Goal: Information Seeking & Learning: Learn about a topic

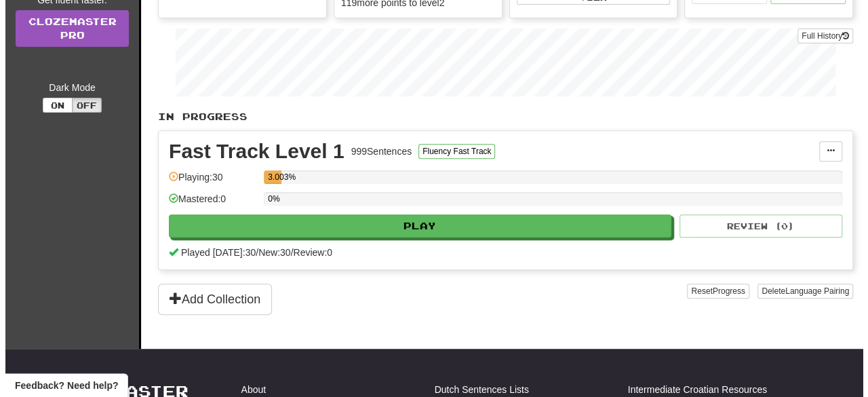
scroll to position [207, 0]
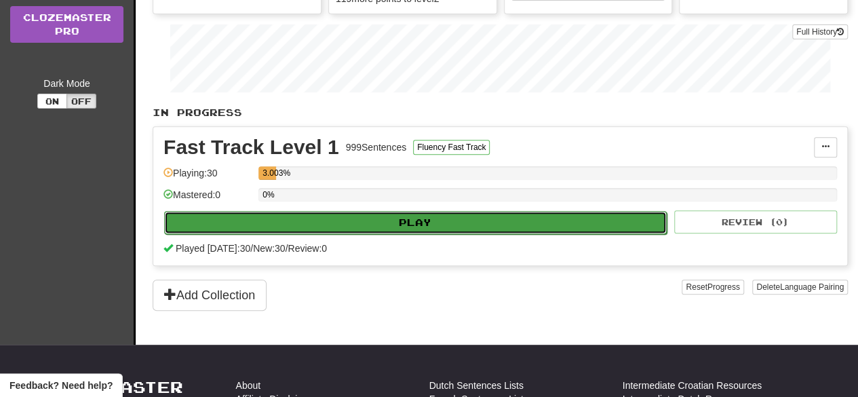
click at [400, 218] on button "Play" at bounding box center [415, 222] width 502 height 23
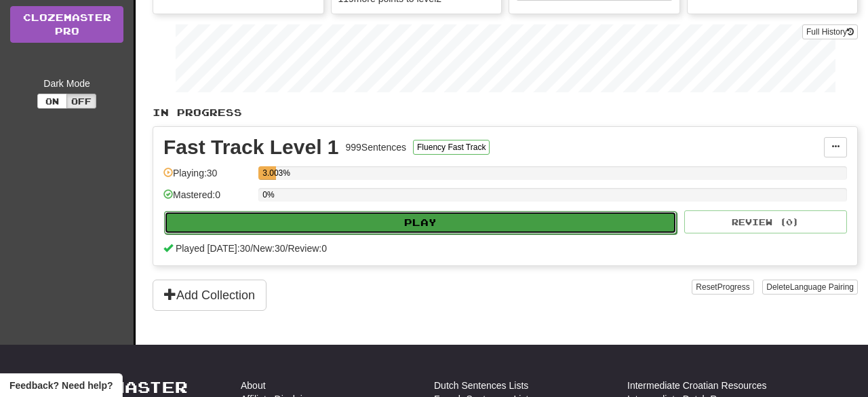
select select "**"
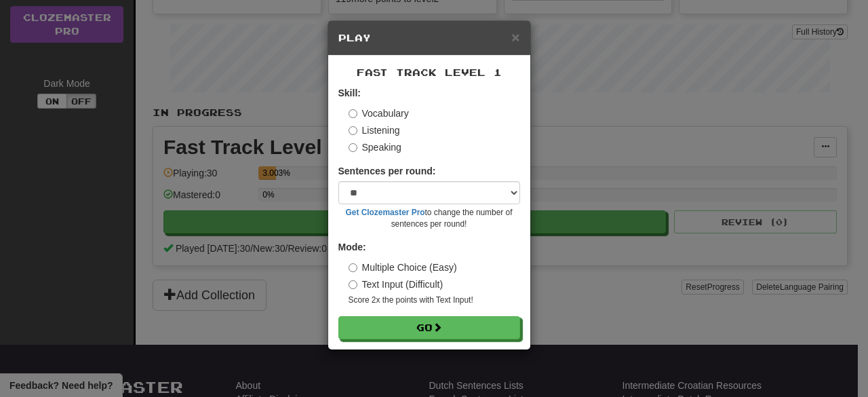
click at [459, 342] on div "Fast Track Level 1 Skill: Vocabulary Listening Speaking Sentences per round: * …" at bounding box center [429, 203] width 202 height 294
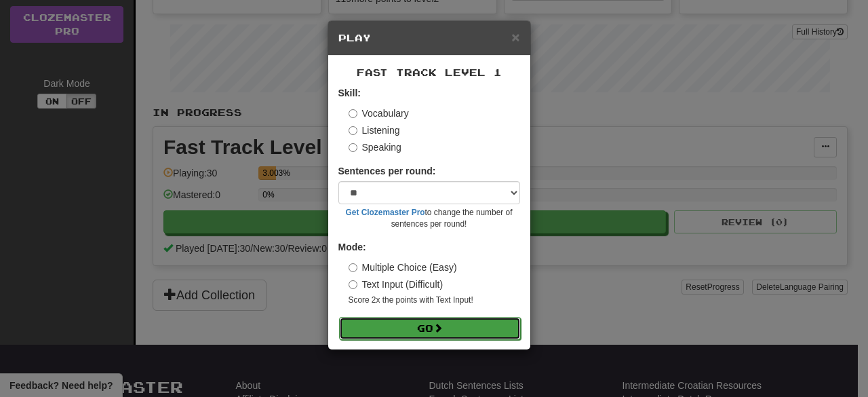
click at [419, 321] on button "Go" at bounding box center [430, 328] width 182 height 23
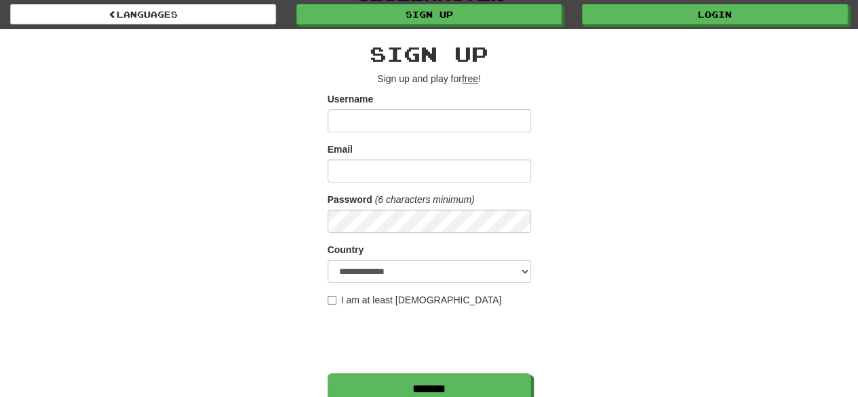
scroll to position [21, 0]
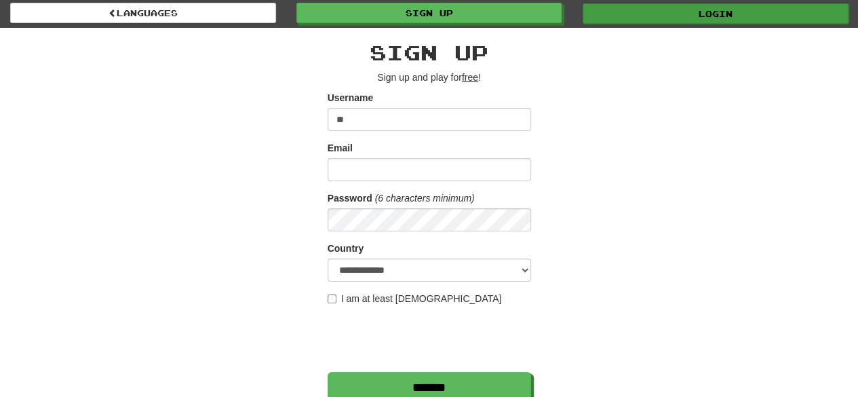
type input "**"
click at [629, 14] on link "Login" at bounding box center [715, 13] width 266 height 20
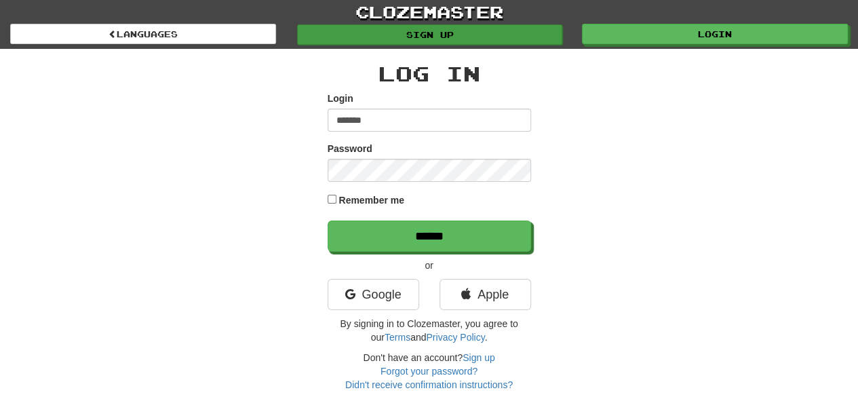
type input "*******"
click at [444, 42] on link "Sign up" at bounding box center [430, 34] width 266 height 20
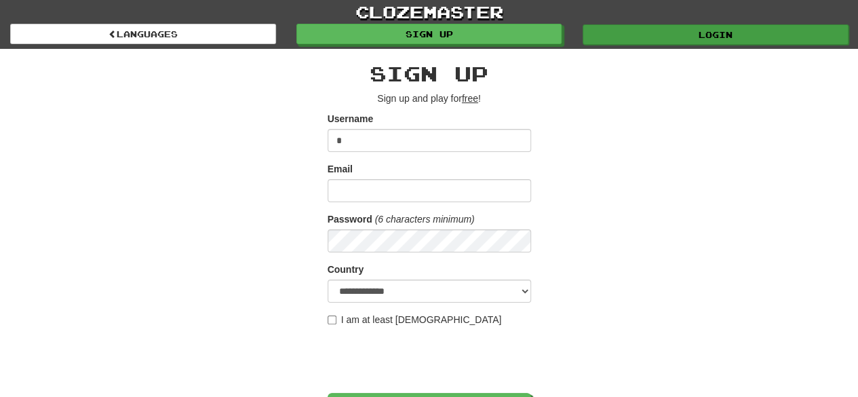
type input "*"
click at [643, 33] on link "Login" at bounding box center [715, 34] width 266 height 20
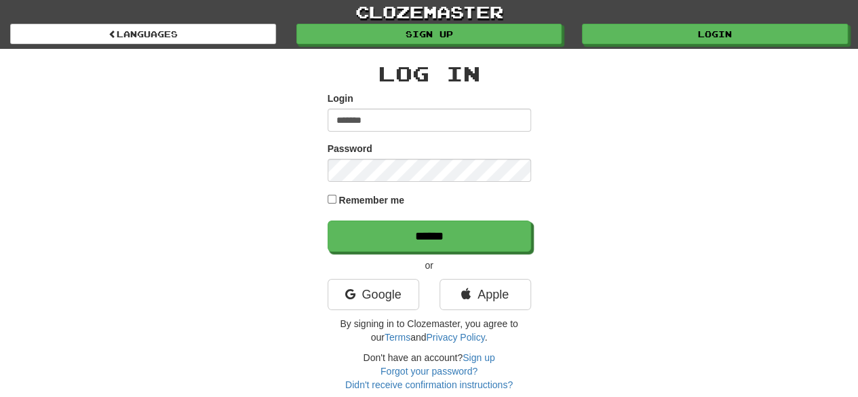
type input "*******"
click at [327, 220] on input "******" at bounding box center [428, 235] width 203 height 31
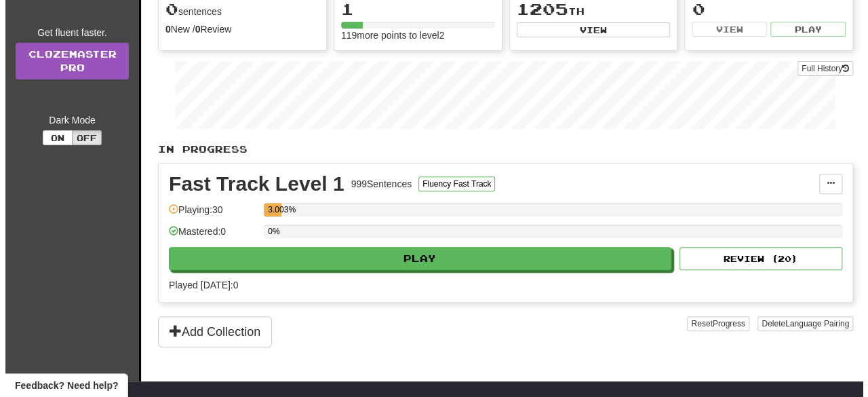
scroll to position [171, 0]
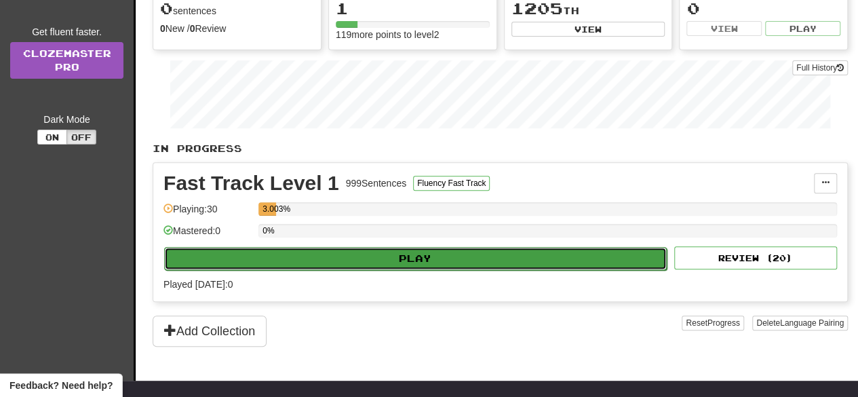
click at [380, 257] on button "Play" at bounding box center [415, 258] width 502 height 23
select select "**"
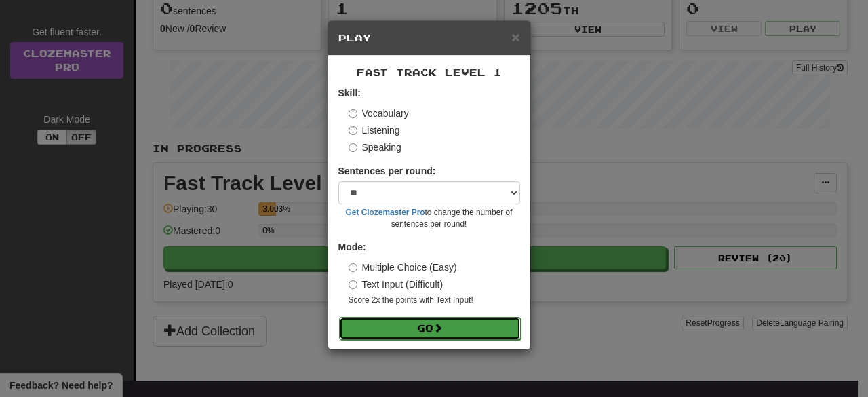
click at [439, 333] on button "Go" at bounding box center [430, 328] width 182 height 23
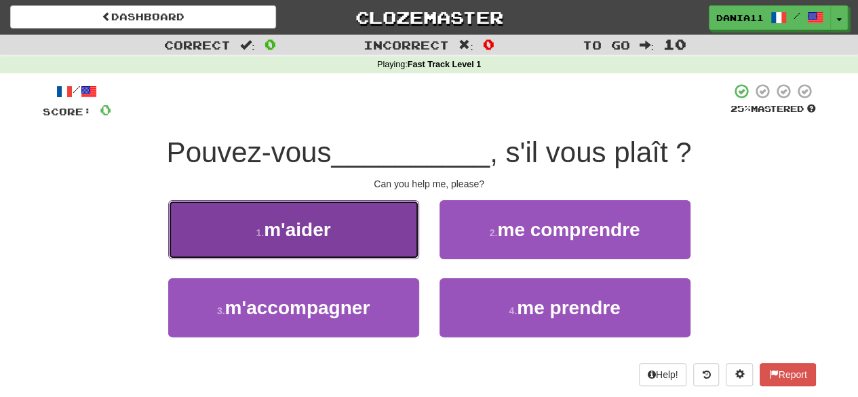
click at [364, 233] on button "1 . m'aider" at bounding box center [293, 229] width 251 height 59
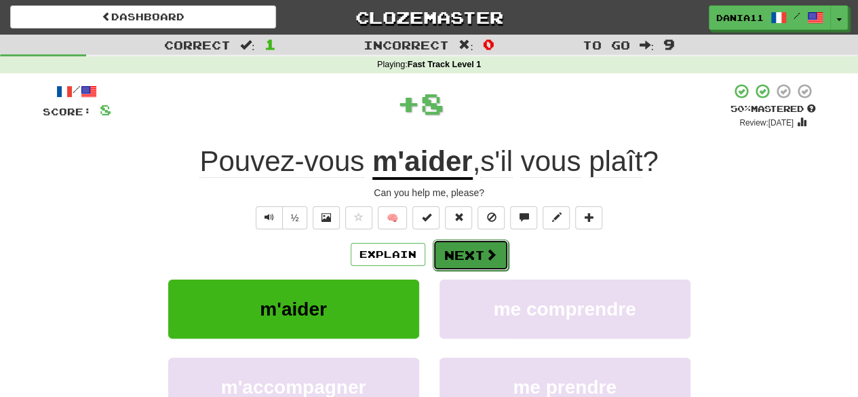
click at [459, 265] on button "Next" at bounding box center [471, 254] width 76 height 31
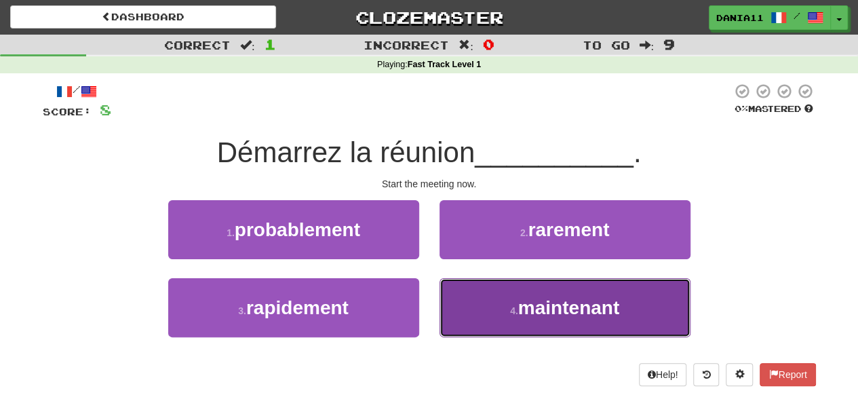
click at [479, 284] on button "4 . maintenant" at bounding box center [564, 307] width 251 height 59
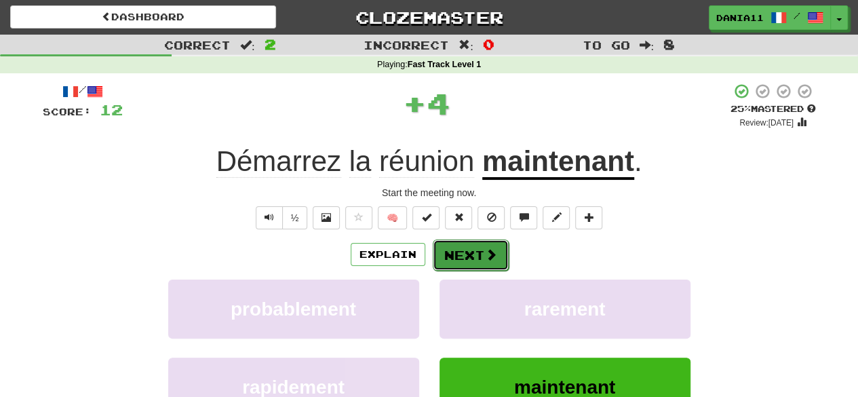
click at [473, 242] on button "Next" at bounding box center [471, 254] width 76 height 31
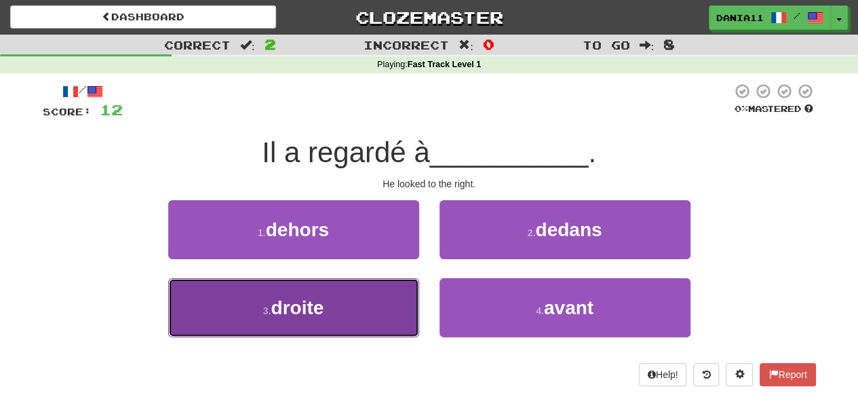
click at [394, 314] on button "3 . droite" at bounding box center [293, 307] width 251 height 59
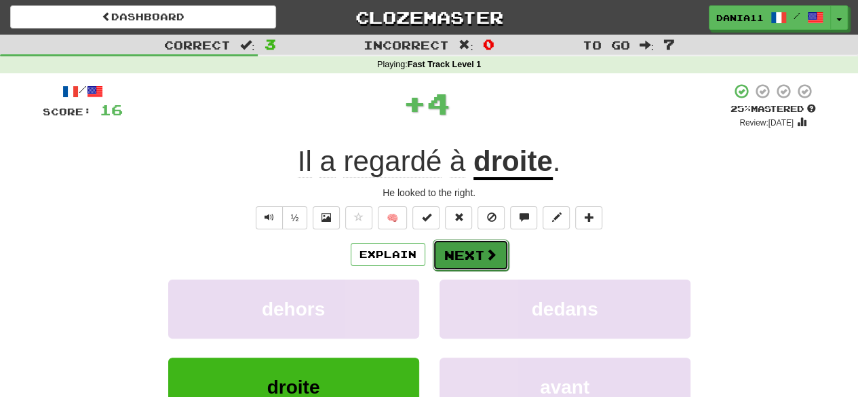
click at [481, 258] on button "Next" at bounding box center [471, 254] width 76 height 31
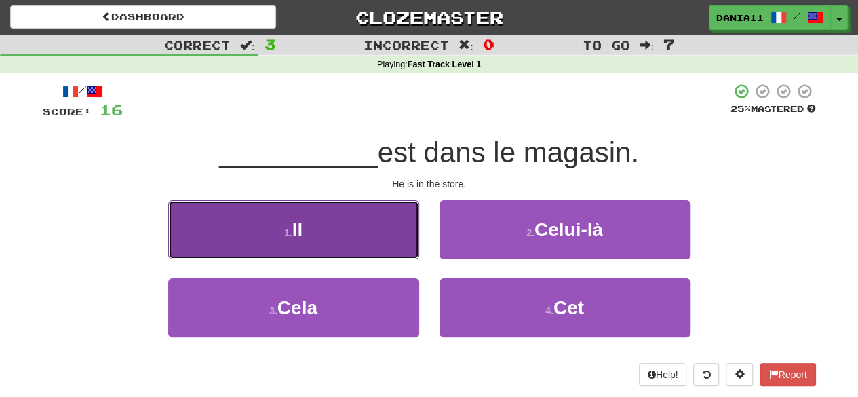
click at [385, 229] on button "1 . Il" at bounding box center [293, 229] width 251 height 59
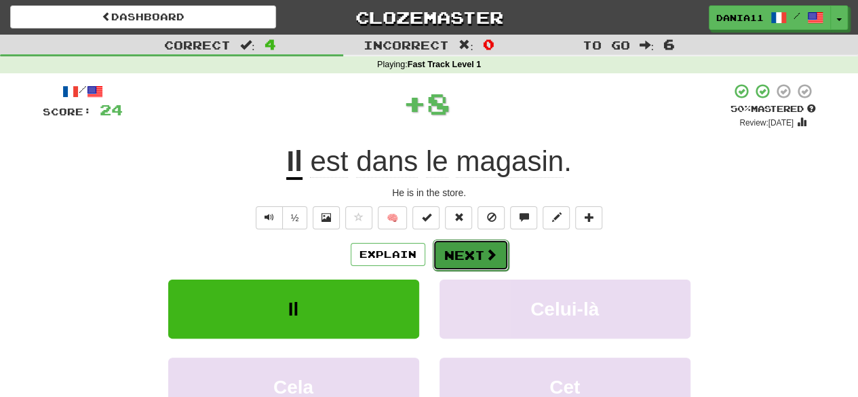
click at [460, 241] on button "Next" at bounding box center [471, 254] width 76 height 31
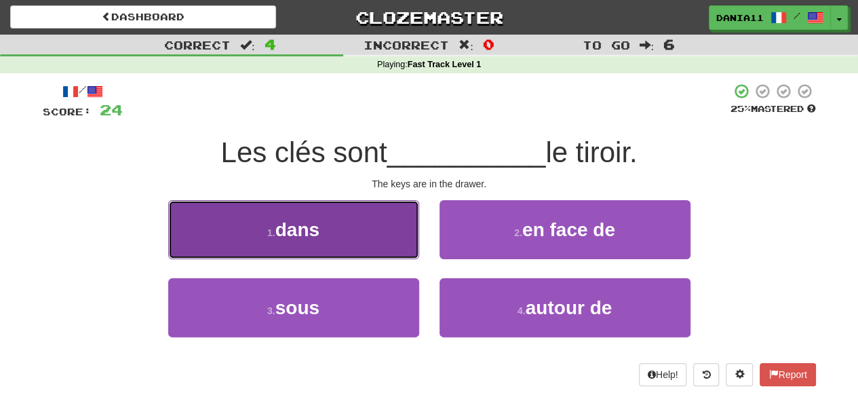
click at [380, 216] on button "1 . dans" at bounding box center [293, 229] width 251 height 59
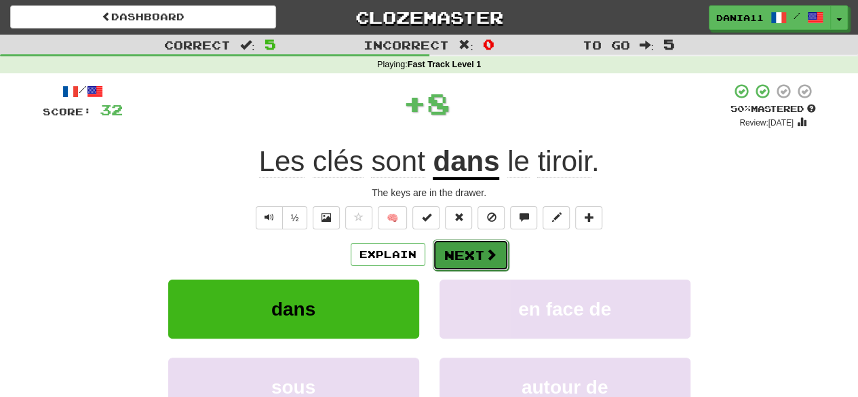
click at [460, 252] on button "Next" at bounding box center [471, 254] width 76 height 31
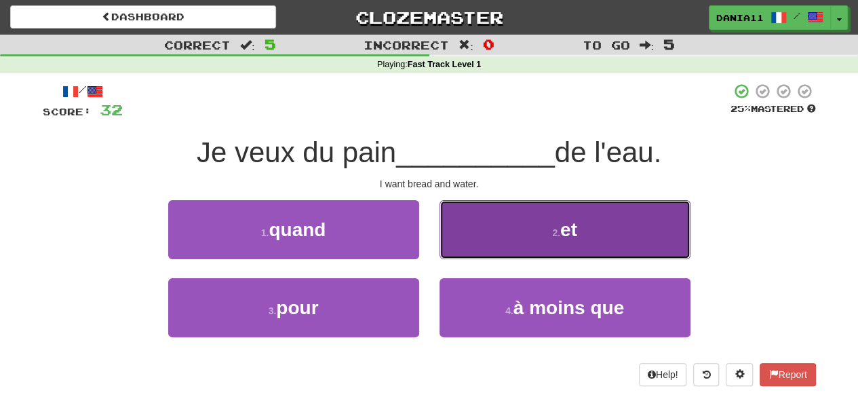
click at [499, 235] on button "2 . et" at bounding box center [564, 229] width 251 height 59
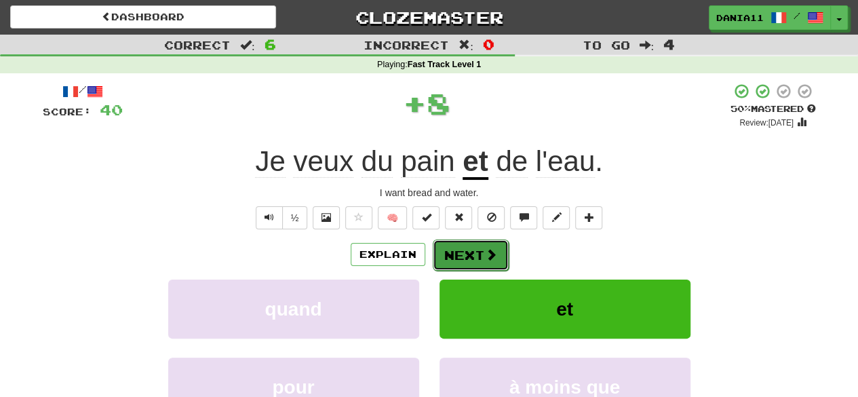
click at [459, 262] on button "Next" at bounding box center [471, 254] width 76 height 31
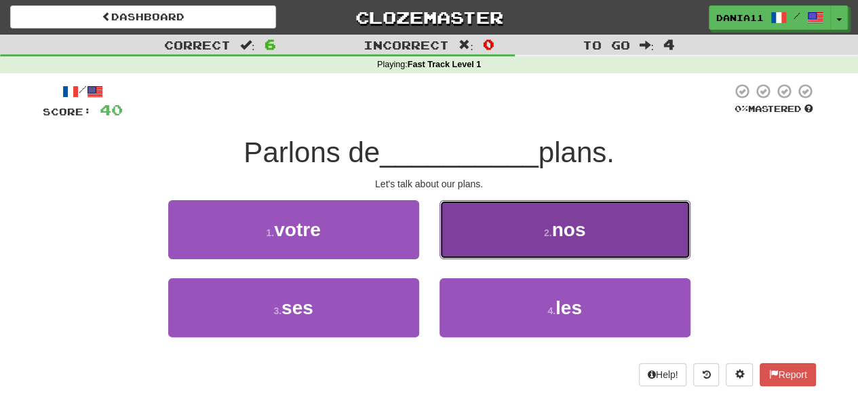
click at [489, 222] on button "2 . nos" at bounding box center [564, 229] width 251 height 59
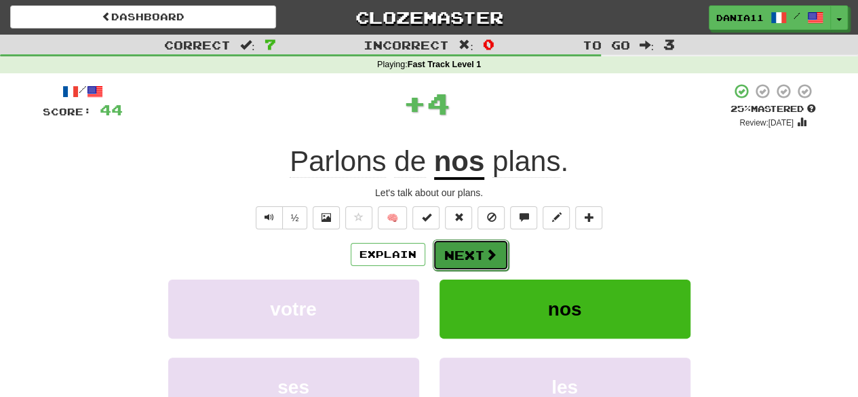
click at [458, 240] on button "Next" at bounding box center [471, 254] width 76 height 31
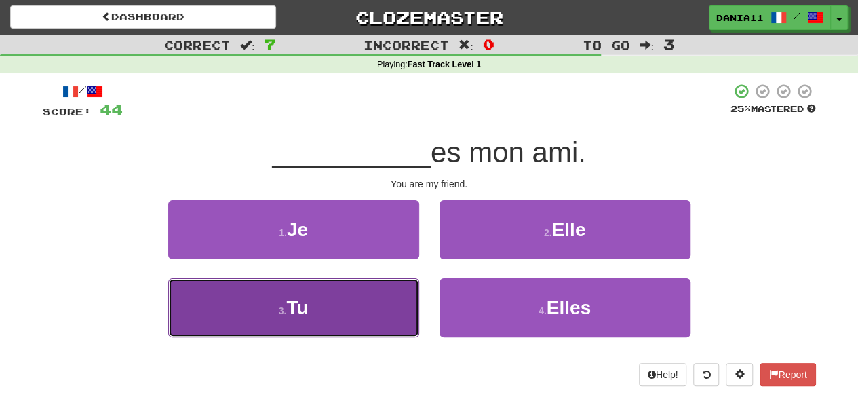
click at [388, 302] on button "3 . Tu" at bounding box center [293, 307] width 251 height 59
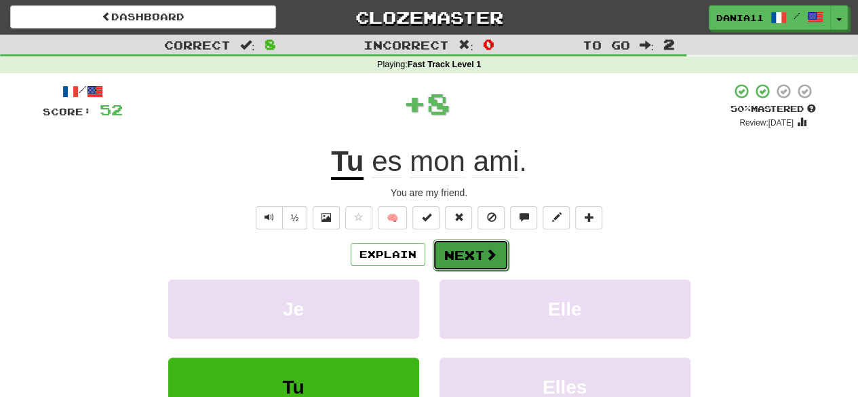
click at [491, 248] on span at bounding box center [491, 254] width 12 height 12
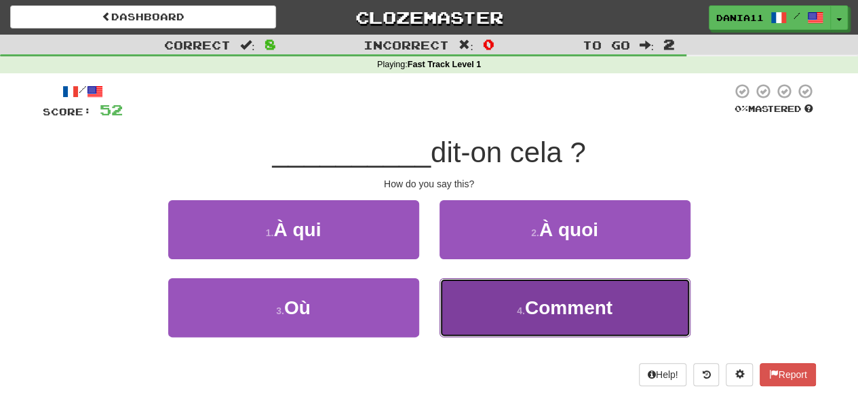
click at [496, 308] on button "4 . Comment" at bounding box center [564, 307] width 251 height 59
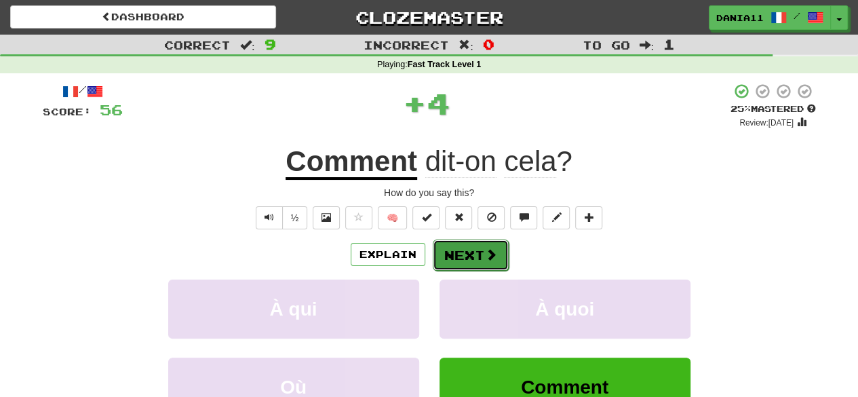
click at [475, 264] on button "Next" at bounding box center [471, 254] width 76 height 31
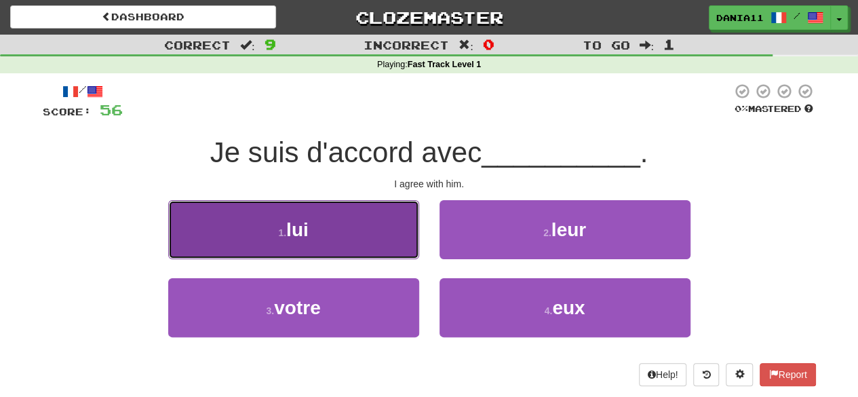
click at [337, 218] on button "1 . lui" at bounding box center [293, 229] width 251 height 59
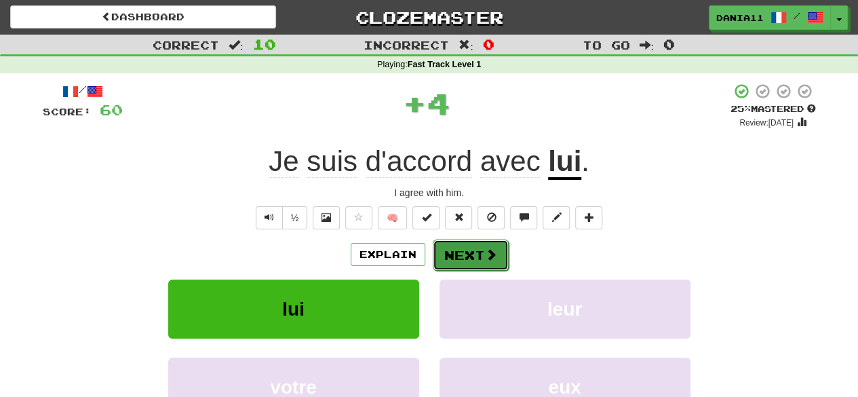
click at [454, 260] on button "Next" at bounding box center [471, 254] width 76 height 31
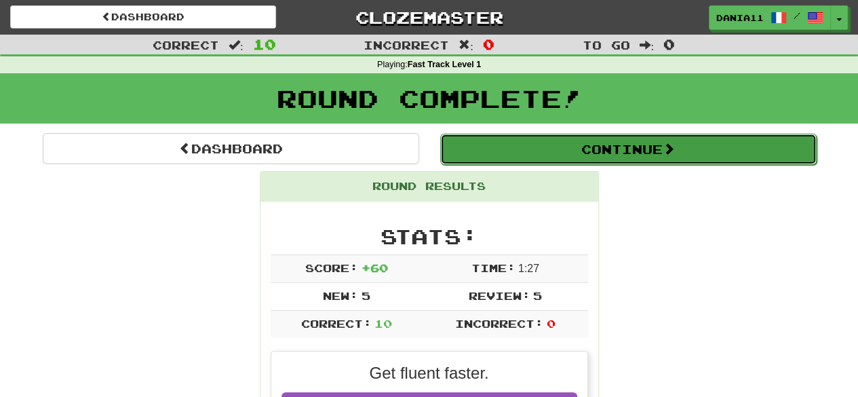
click at [585, 142] on button "Continue" at bounding box center [628, 149] width 376 height 31
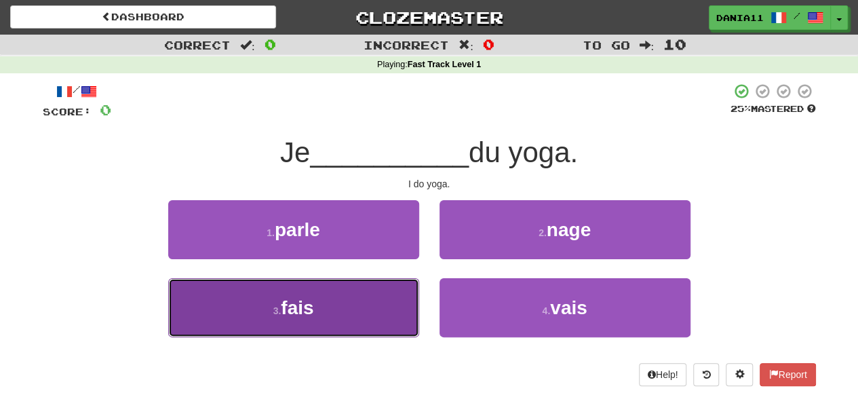
click at [346, 311] on button "3 . fais" at bounding box center [293, 307] width 251 height 59
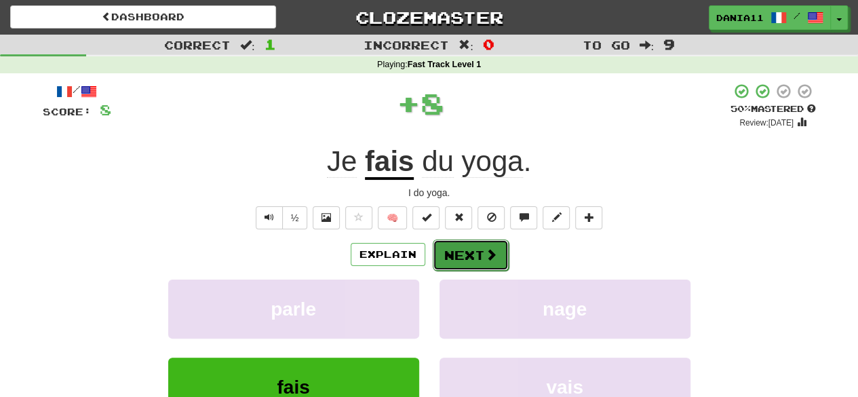
click at [470, 246] on button "Next" at bounding box center [471, 254] width 76 height 31
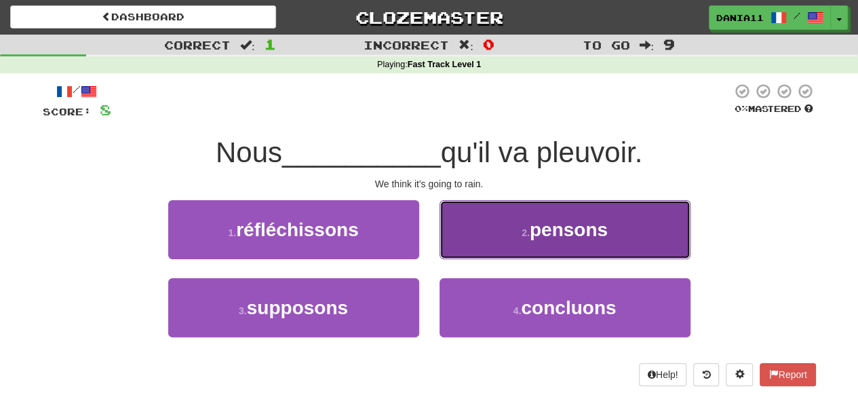
click at [487, 227] on button "2 . pensons" at bounding box center [564, 229] width 251 height 59
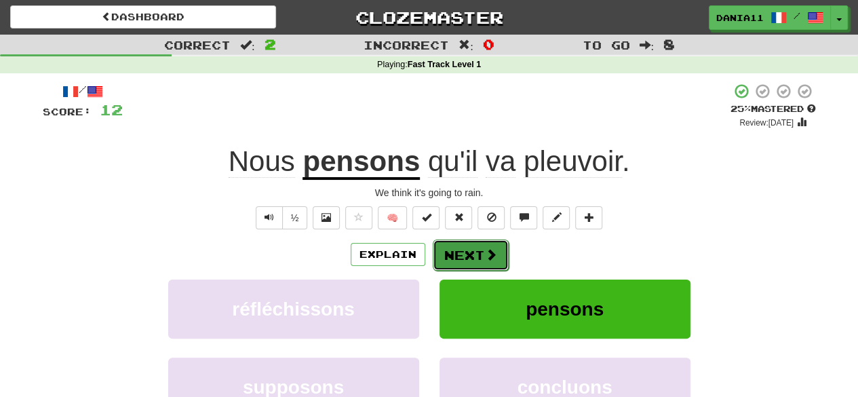
click at [477, 249] on button "Next" at bounding box center [471, 254] width 76 height 31
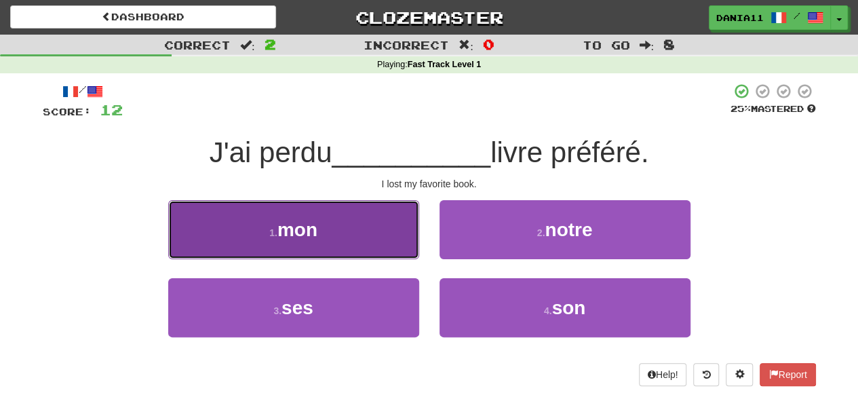
click at [374, 232] on button "1 . mon" at bounding box center [293, 229] width 251 height 59
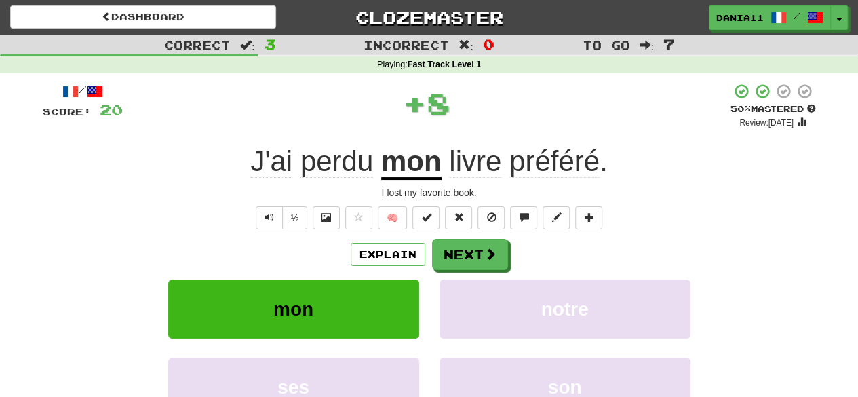
click at [463, 270] on div "Explain Next mon notre ses son Learn more: mon notre ses son" at bounding box center [429, 348] width 773 height 218
click at [479, 262] on button "Next" at bounding box center [471, 254] width 76 height 31
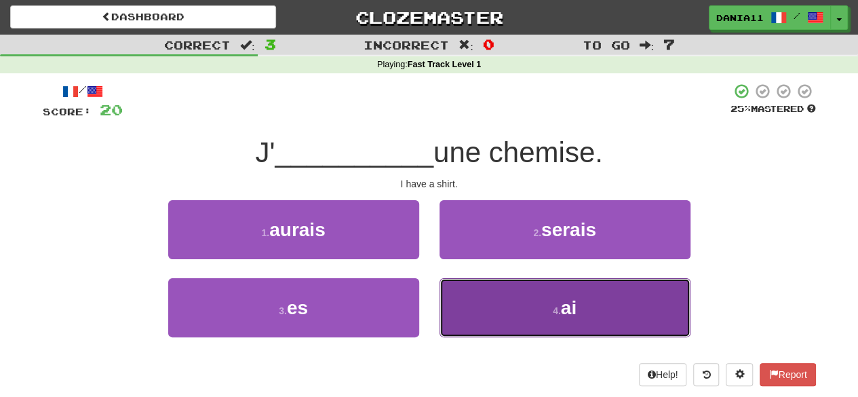
click at [485, 298] on button "4 . ai" at bounding box center [564, 307] width 251 height 59
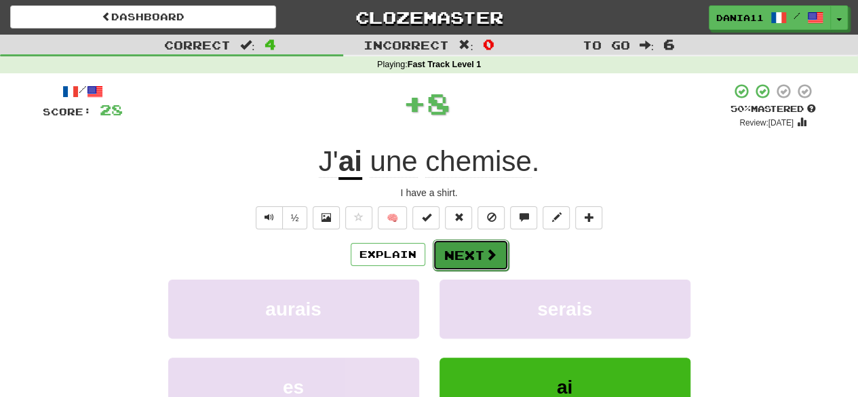
click at [489, 256] on span at bounding box center [491, 254] width 12 height 12
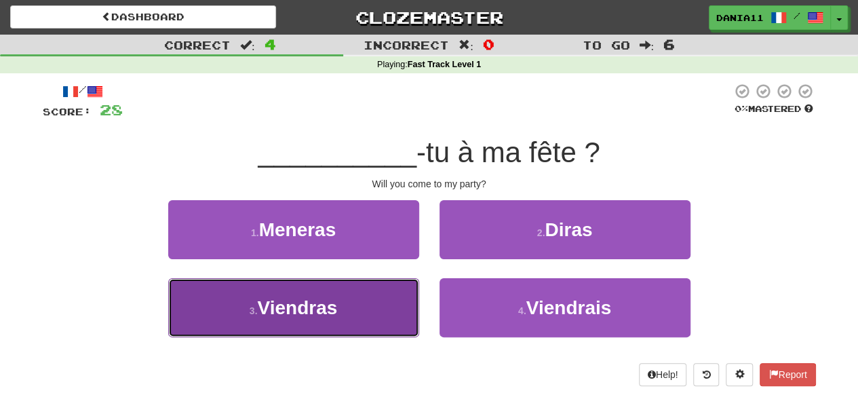
click at [380, 309] on button "3 . Viendras" at bounding box center [293, 307] width 251 height 59
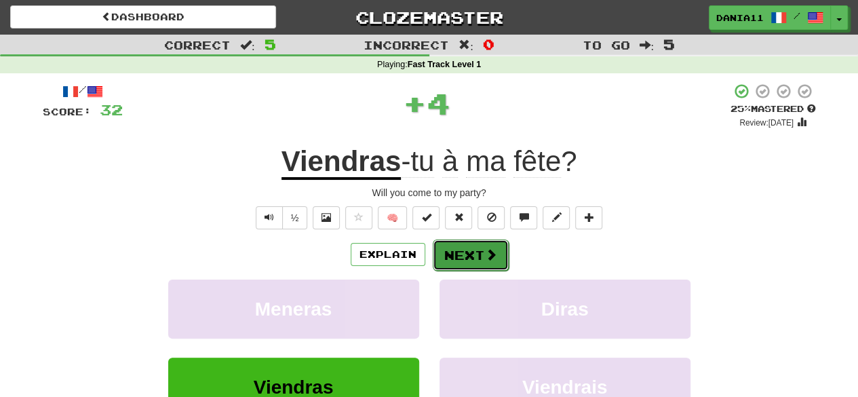
click at [476, 265] on button "Next" at bounding box center [471, 254] width 76 height 31
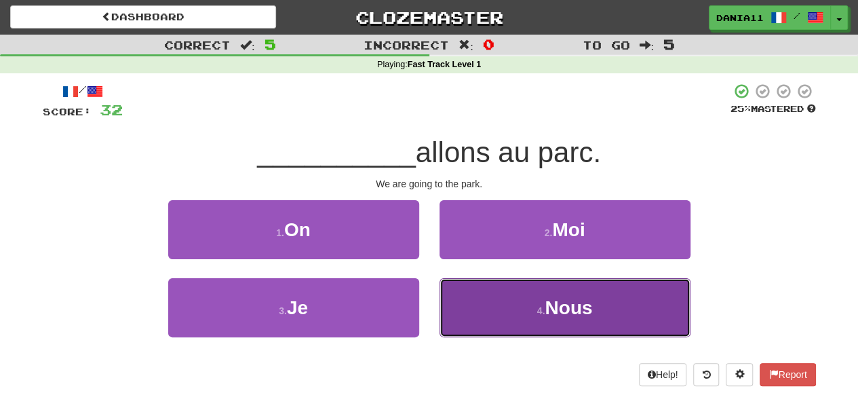
click at [513, 294] on button "4 . Nous" at bounding box center [564, 307] width 251 height 59
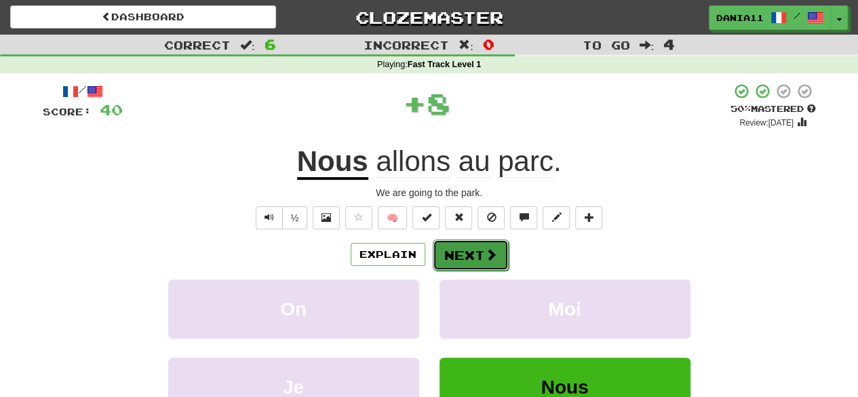
click at [472, 247] on button "Next" at bounding box center [471, 254] width 76 height 31
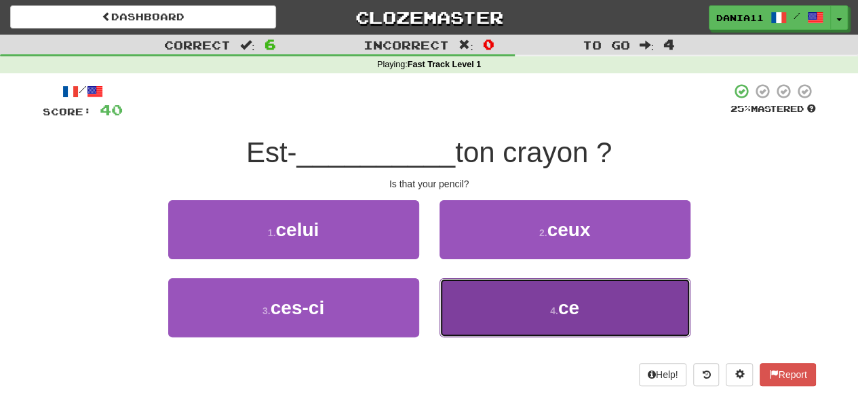
click at [488, 306] on button "4 . ce" at bounding box center [564, 307] width 251 height 59
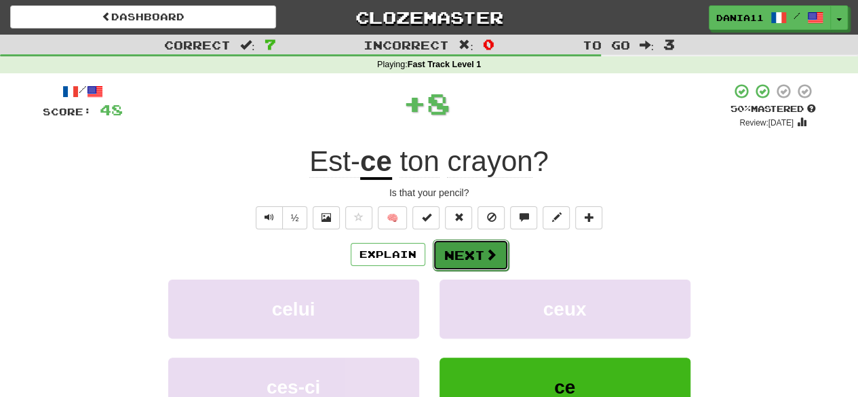
click at [480, 247] on button "Next" at bounding box center [471, 254] width 76 height 31
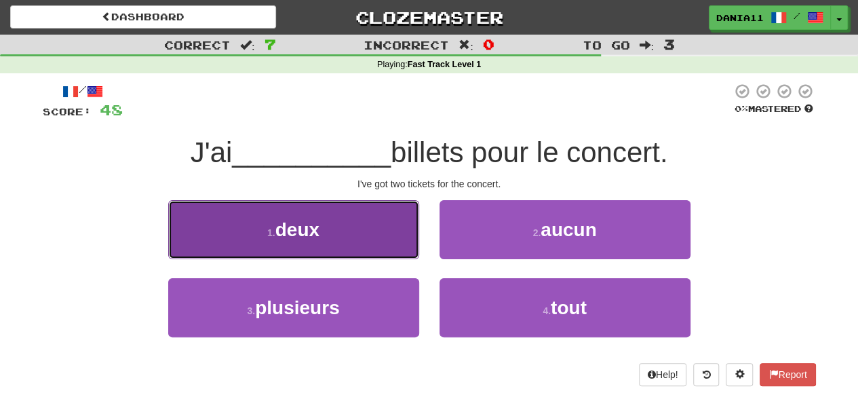
click at [359, 214] on button "1 . deux" at bounding box center [293, 229] width 251 height 59
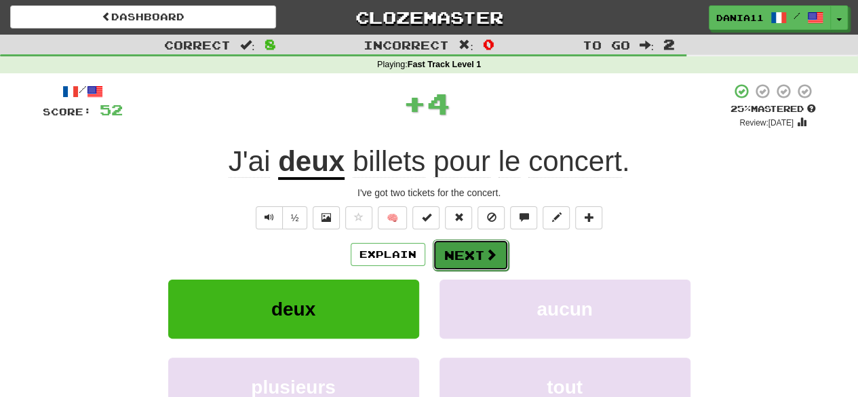
click at [463, 250] on button "Next" at bounding box center [471, 254] width 76 height 31
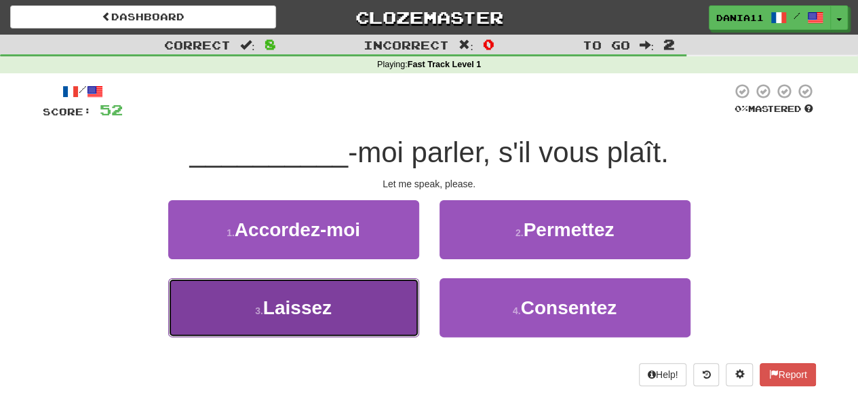
click at [401, 310] on button "3 . Laissez" at bounding box center [293, 307] width 251 height 59
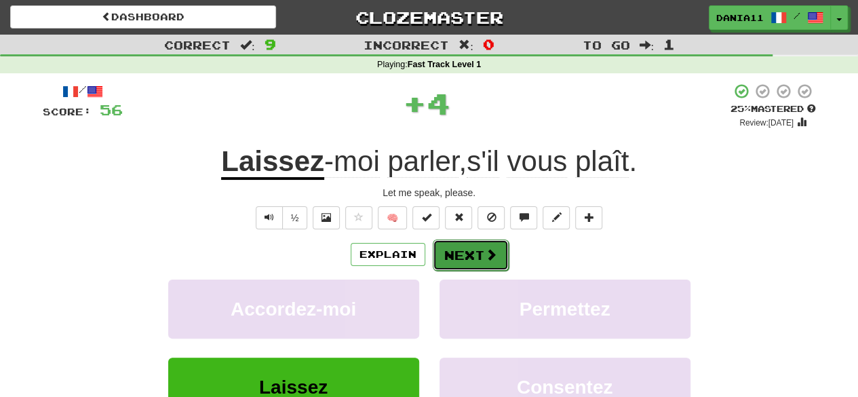
click at [477, 244] on button "Next" at bounding box center [471, 254] width 76 height 31
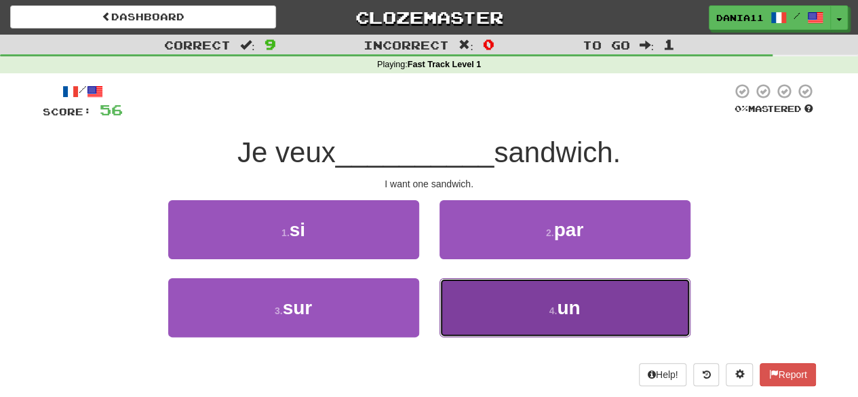
click at [515, 301] on button "4 . un" at bounding box center [564, 307] width 251 height 59
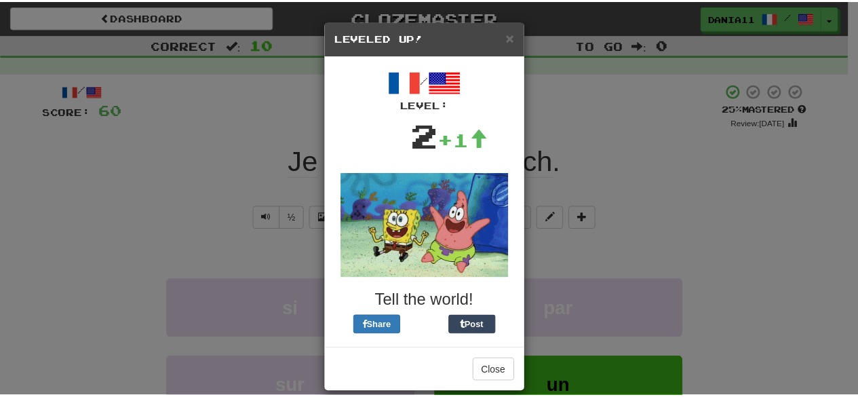
scroll to position [16, 0]
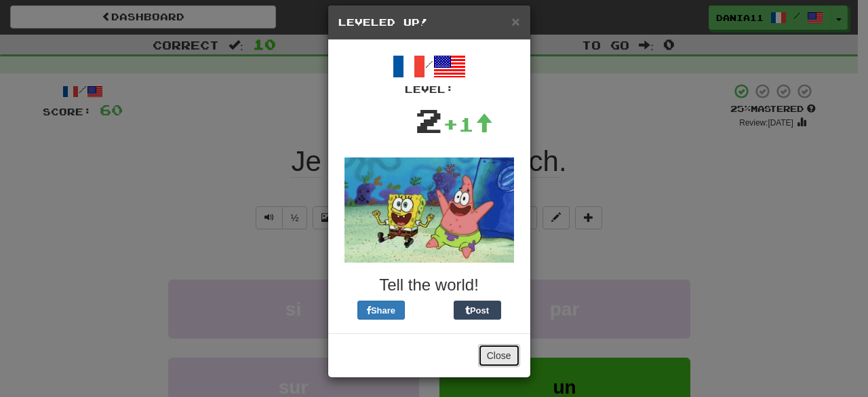
click at [487, 360] on button "Close" at bounding box center [499, 355] width 42 height 23
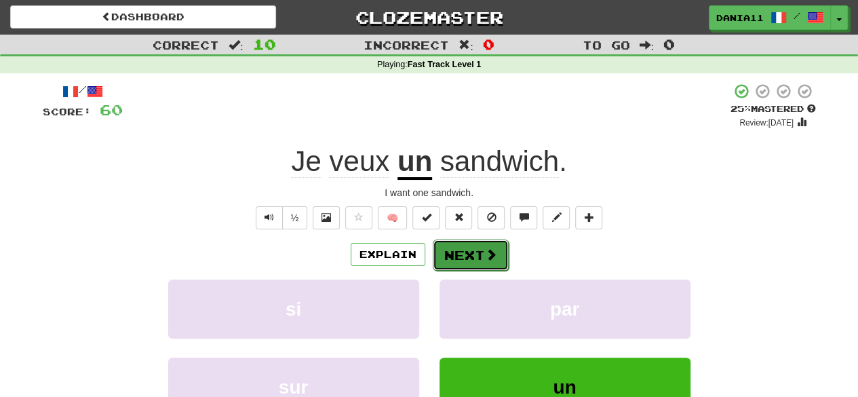
click at [472, 250] on button "Next" at bounding box center [471, 254] width 76 height 31
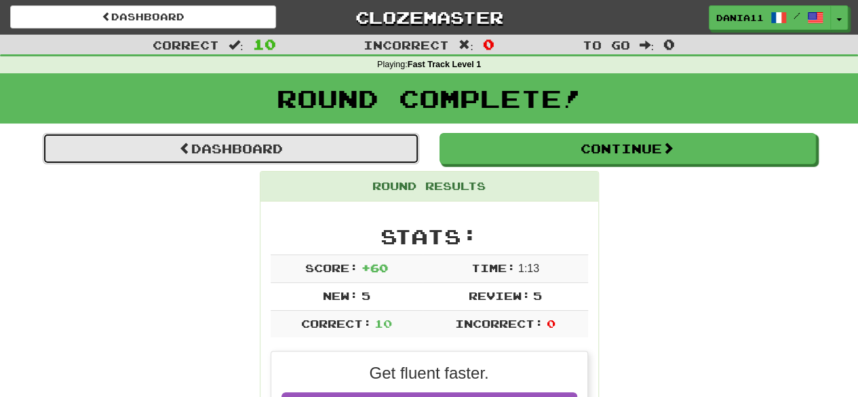
click at [319, 151] on link "Dashboard" at bounding box center [231, 148] width 376 height 31
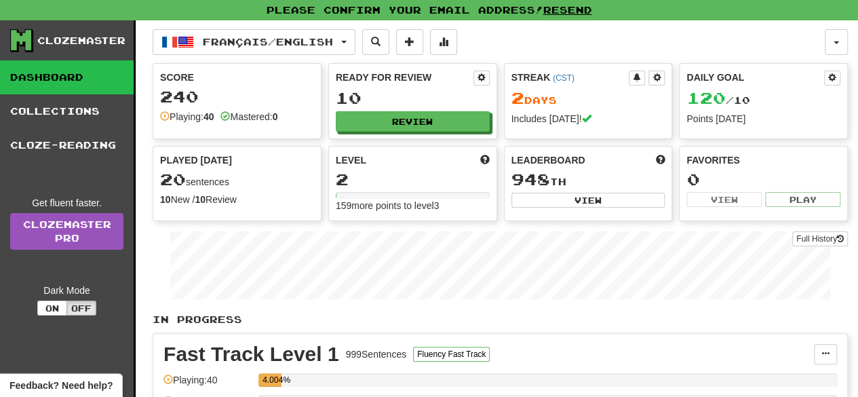
drag, startPoint x: 249, startPoint y: 197, endPoint x: 172, endPoint y: 174, distance: 80.5
click at [172, 174] on div "Played [DATE] 20 sentences 10 New / 10 Review Full History" at bounding box center [236, 179] width 167 height 67
click at [172, 174] on span "20" at bounding box center [173, 178] width 26 height 19
